Goal: Task Accomplishment & Management: Manage account settings

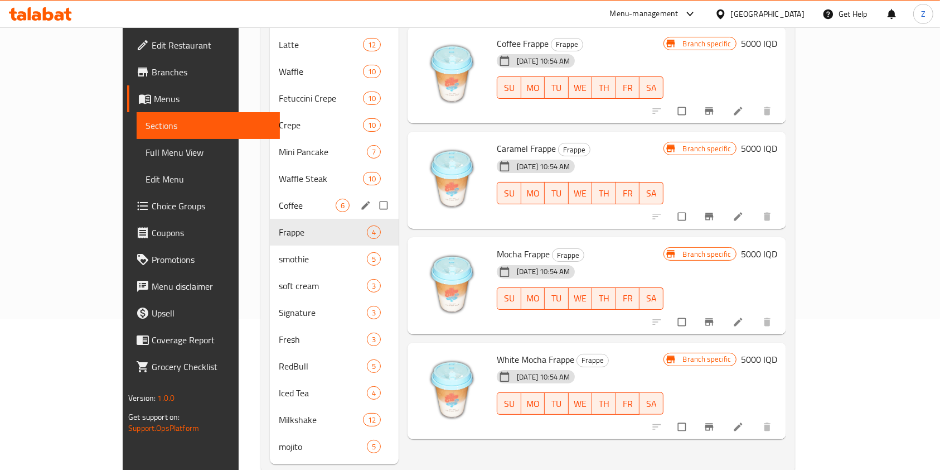
scroll to position [160, 0]
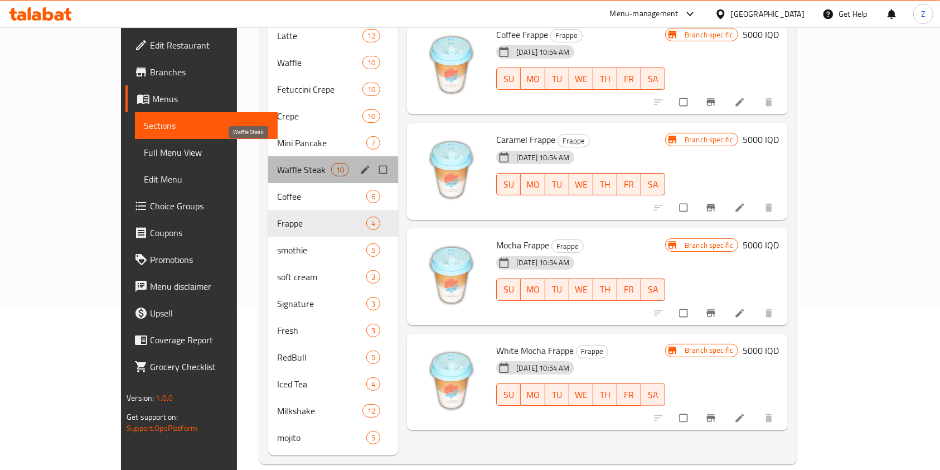
click at [277, 163] on span "Waffle Steak" at bounding box center [304, 169] width 54 height 13
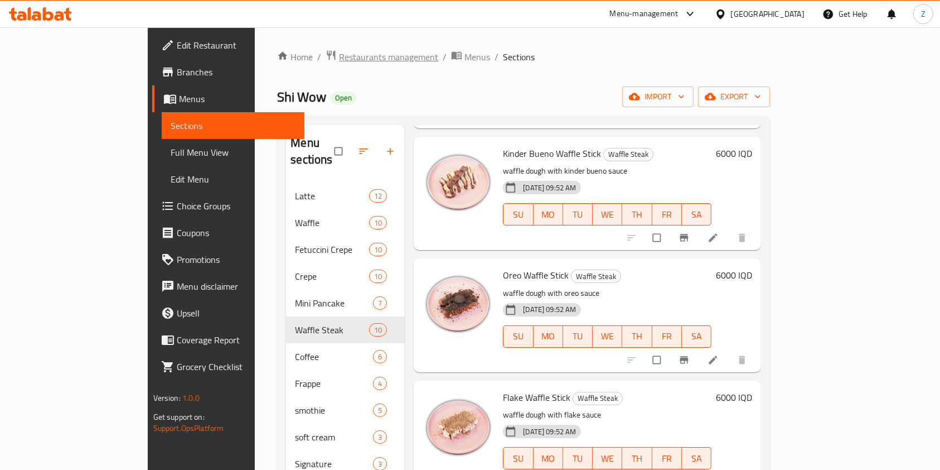
click at [339, 56] on span "Restaurants management" at bounding box center [388, 56] width 99 height 13
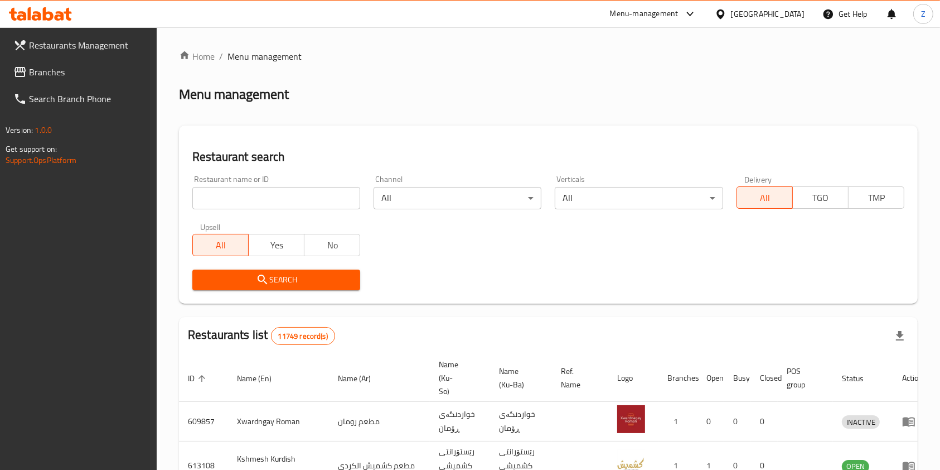
click at [317, 194] on input "search" at bounding box center [276, 198] width 168 height 22
type input "[PERSON_NAME]"
click button "Search" at bounding box center [276, 279] width 168 height 21
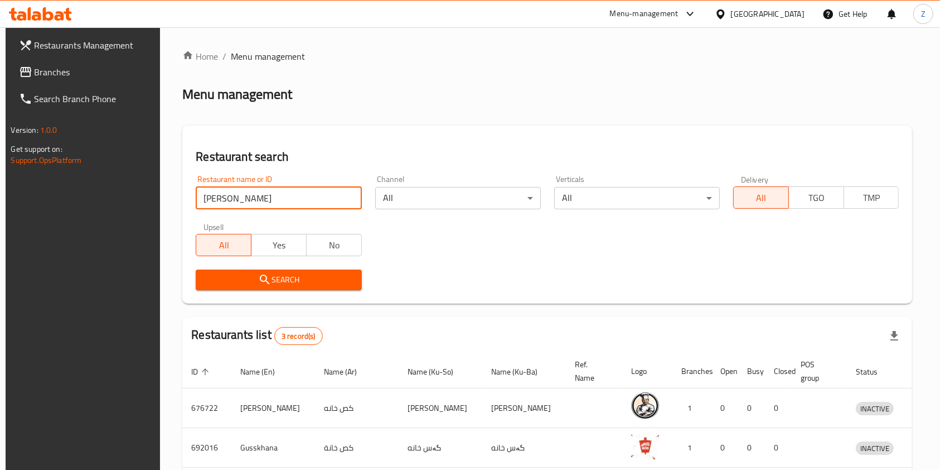
scroll to position [96, 0]
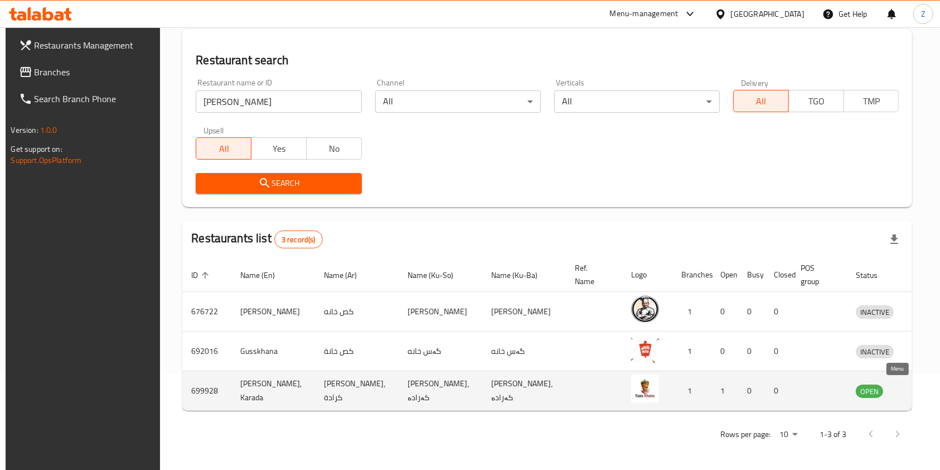
click at [917, 386] on icon "enhanced table" at bounding box center [923, 390] width 12 height 9
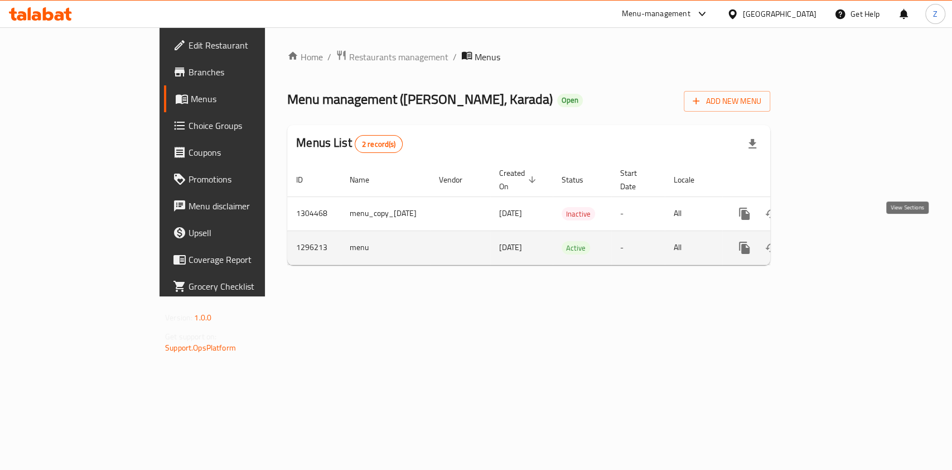
click at [830, 243] on icon "enhanced table" at bounding box center [825, 248] width 10 height 10
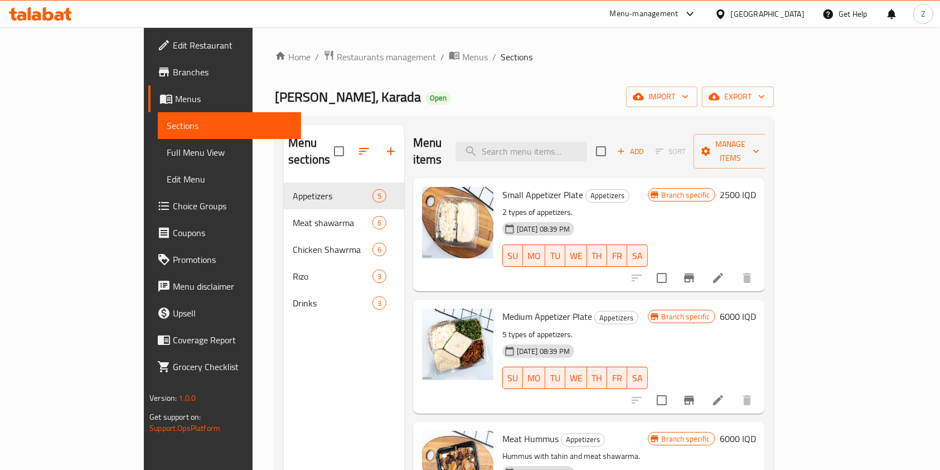
click at [173, 78] on span "Branches" at bounding box center [232, 71] width 119 height 13
